Goal: Information Seeking & Learning: Learn about a topic

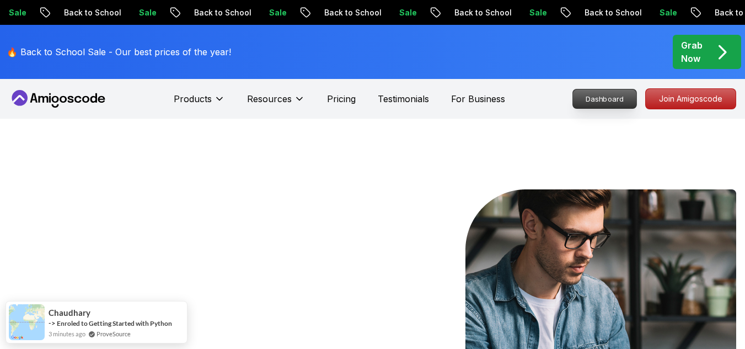
click at [603, 104] on p "Dashboard" at bounding box center [604, 98] width 63 height 19
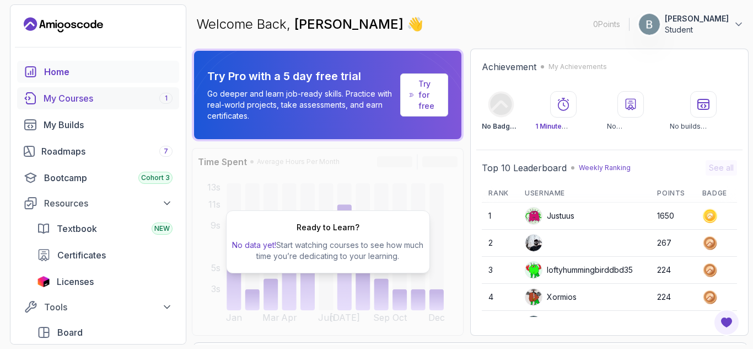
click at [107, 103] on div "My Courses 1" at bounding box center [108, 98] width 129 height 13
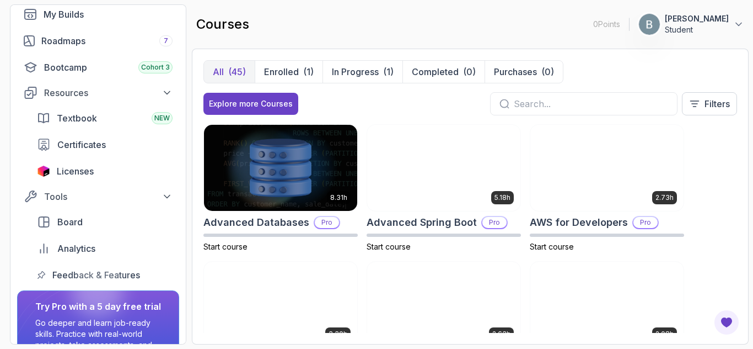
scroll to position [132, 0]
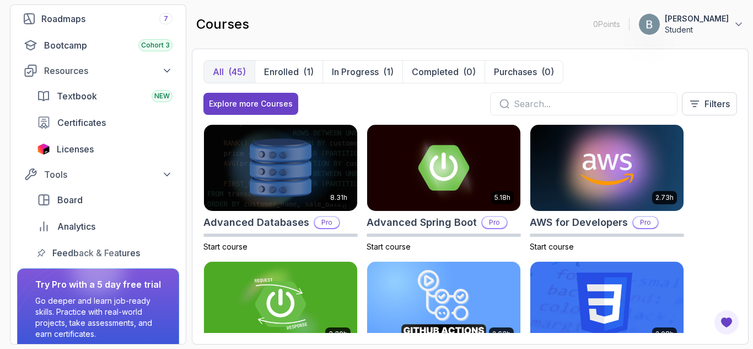
click at [730, 196] on div "8.31h Advanced Databases Pro Start course 5.18h Advanced Spring Boot Pro Start …" at bounding box center [471, 228] width 534 height 208
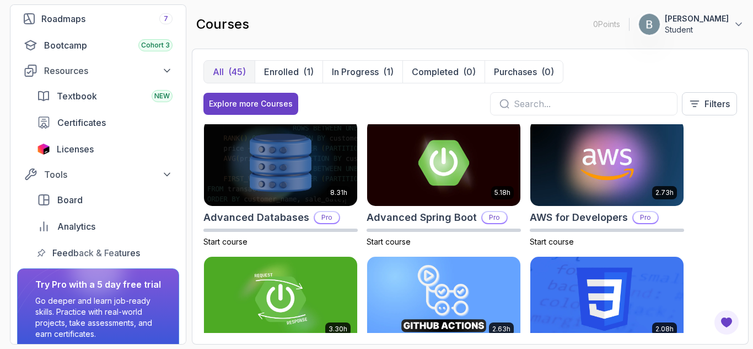
scroll to position [0, 0]
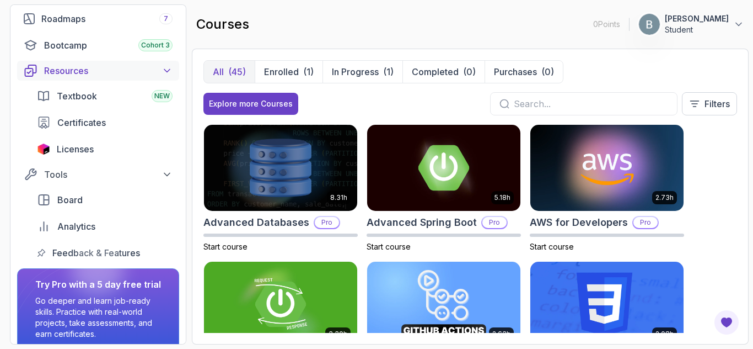
click at [159, 66] on div "Resources" at bounding box center [108, 70] width 129 height 13
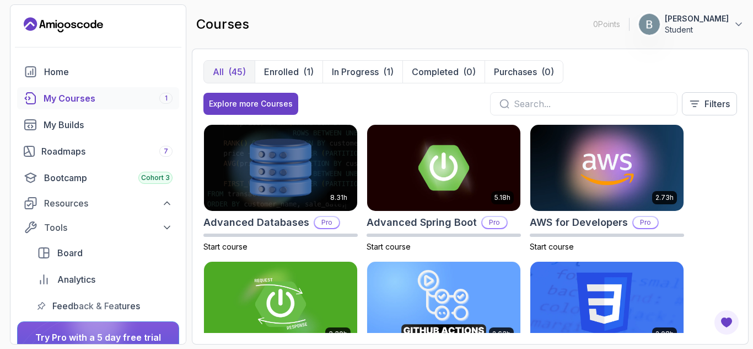
click at [93, 87] on div "Home My Courses 1 My Builds Roadmaps 7 Bootcamp Cohort 3 Resources Tools Board …" at bounding box center [98, 189] width 162 height 256
click at [84, 76] on div "Home" at bounding box center [108, 71] width 129 height 13
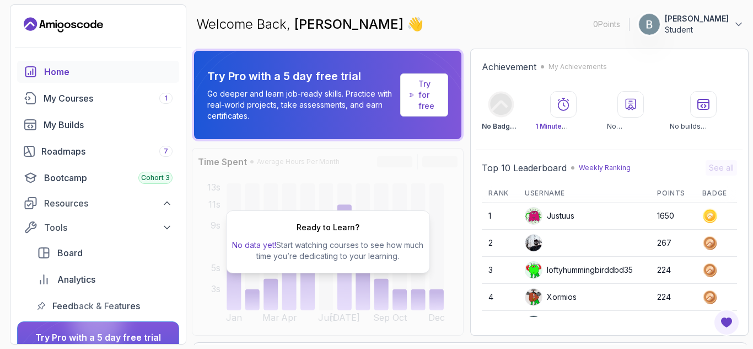
click at [68, 77] on div "Home" at bounding box center [108, 71] width 129 height 13
click at [74, 97] on div "My Courses 1" at bounding box center [108, 98] width 129 height 13
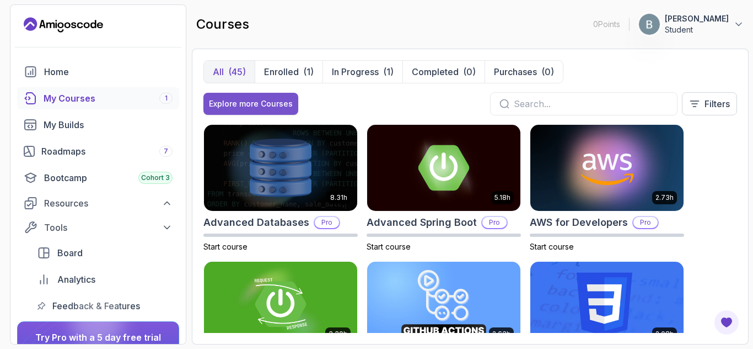
click at [271, 104] on div "Explore more Courses" at bounding box center [251, 103] width 84 height 11
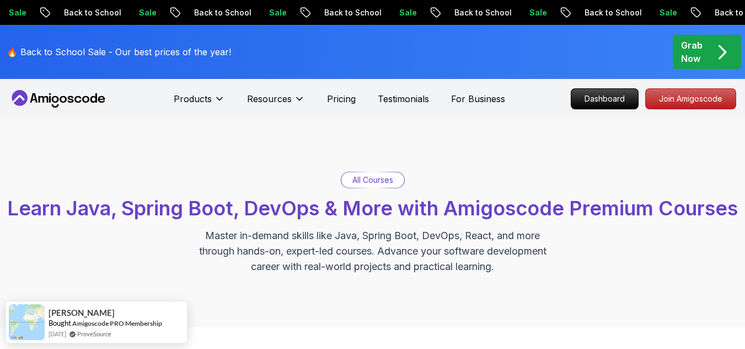
click at [382, 180] on p "All Courses" at bounding box center [372, 179] width 41 height 11
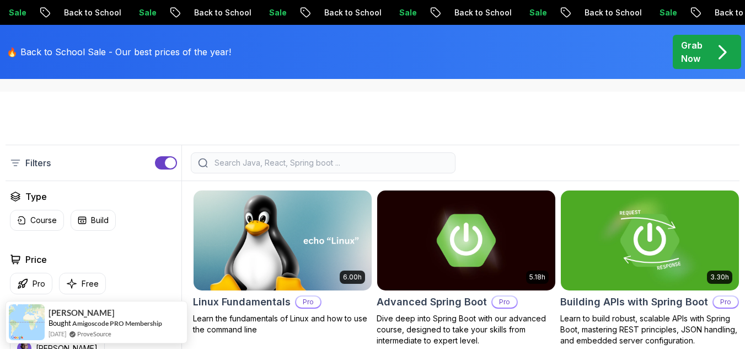
scroll to position [375, 0]
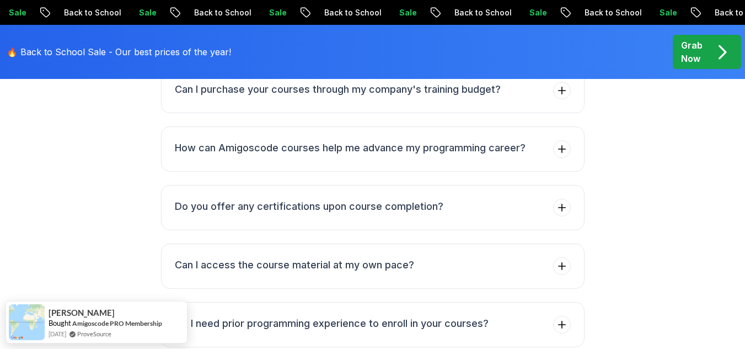
scroll to position [4564, 0]
